Goal: Navigation & Orientation: Understand site structure

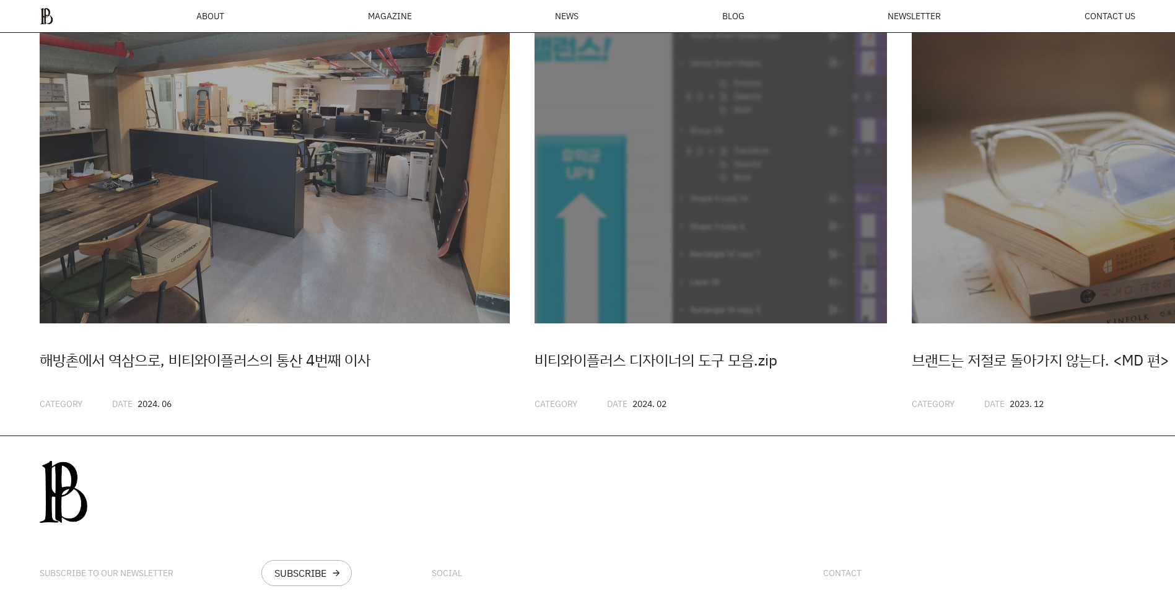
scroll to position [3634, 0]
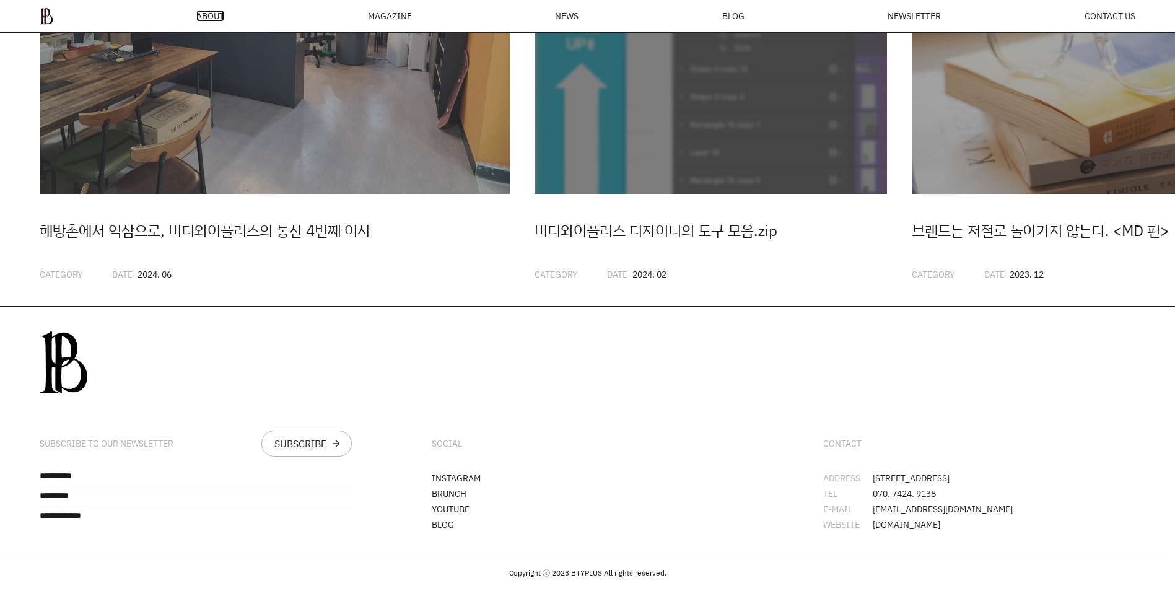
click at [210, 12] on span "ABOUT" at bounding box center [210, 16] width 28 height 9
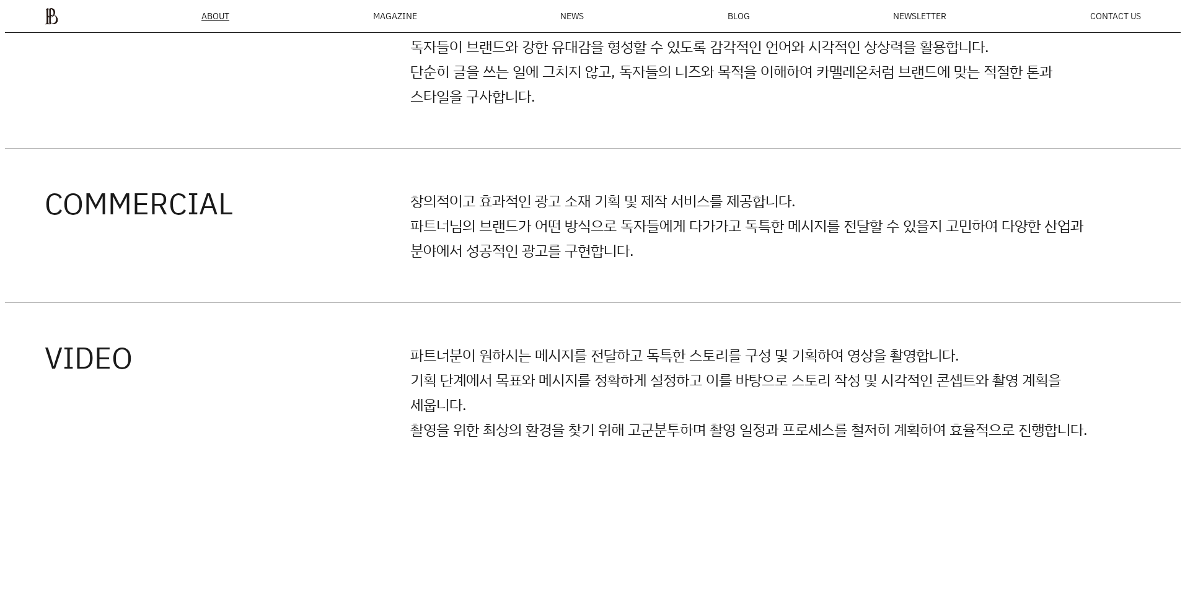
scroll to position [1842, 0]
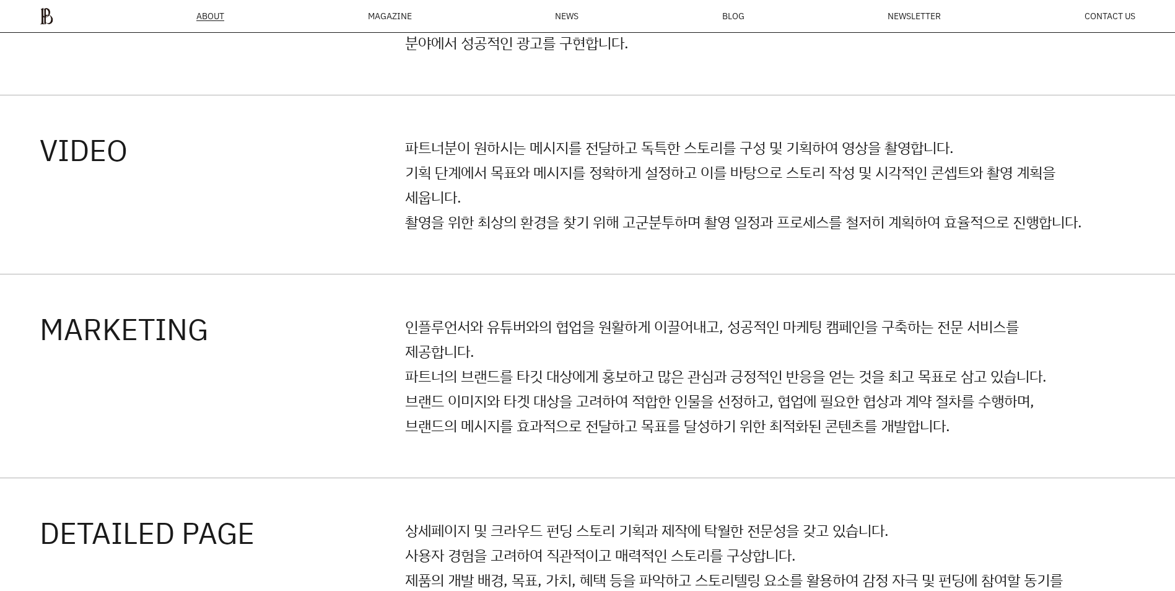
click at [397, 15] on div "MAGAZINE" at bounding box center [390, 16] width 44 height 9
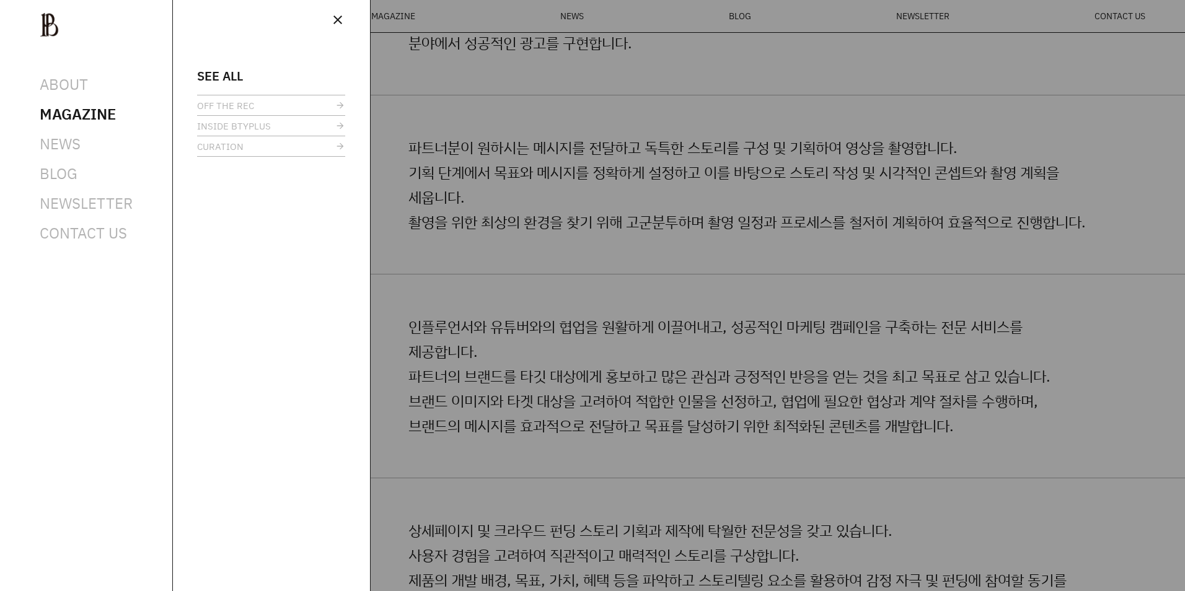
scroll to position [0, 0]
click at [62, 143] on span "NEWS" at bounding box center [60, 144] width 41 height 20
